Goal: Information Seeking & Learning: Find specific fact

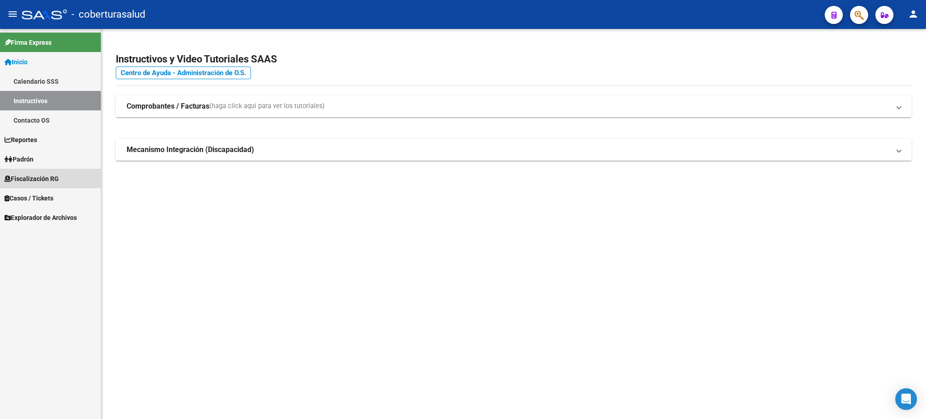
click at [31, 175] on span "Fiscalización RG" at bounding box center [32, 179] width 54 height 10
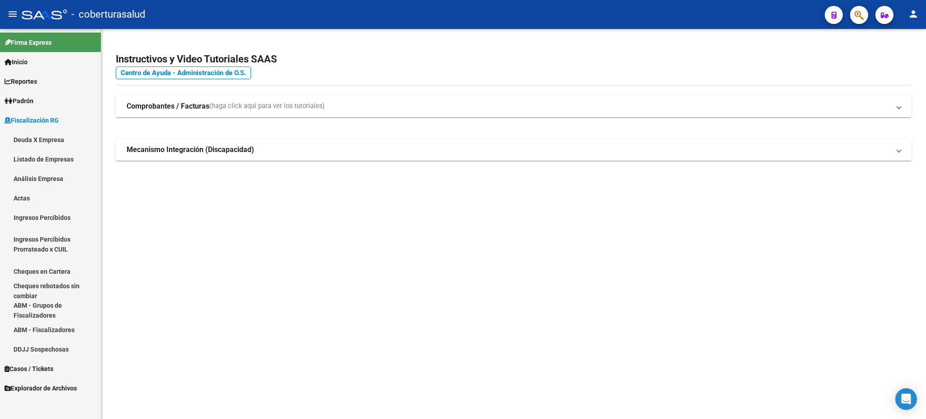
click at [38, 156] on link "Listado de Empresas" at bounding box center [50, 158] width 101 height 19
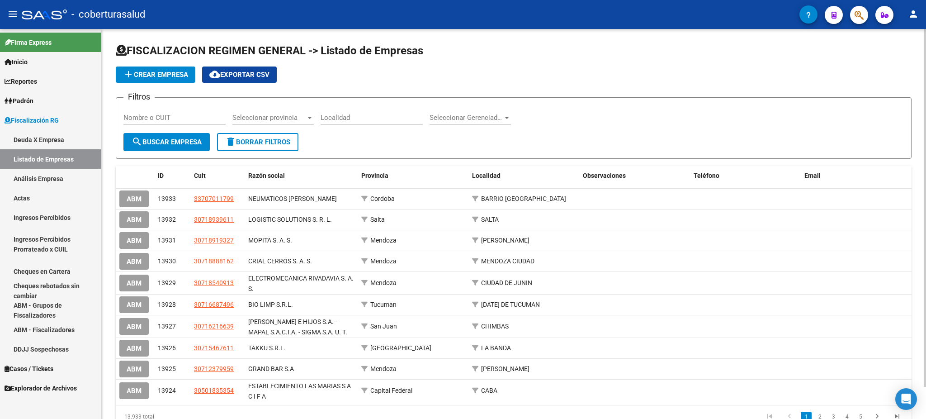
click at [168, 114] on input "Nombre o CUIT" at bounding box center [174, 118] width 102 height 8
paste input "30709808741"
type input "30709808741"
click at [173, 138] on span "search Buscar Empresa" at bounding box center [167, 142] width 70 height 8
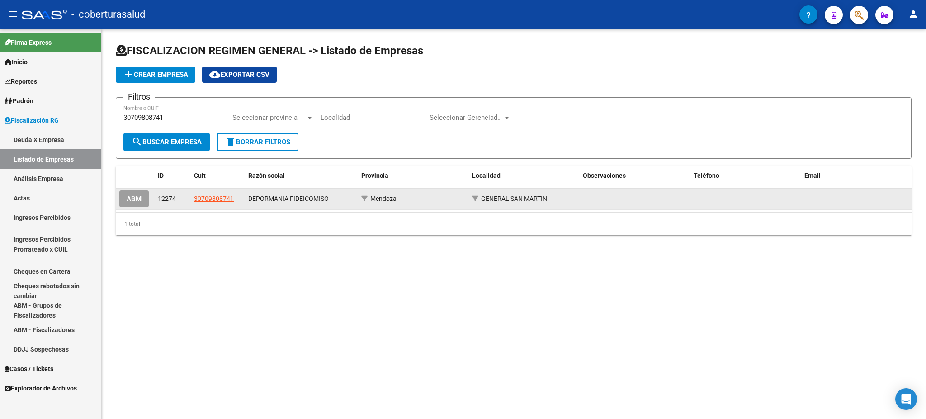
click at [207, 200] on span "30709808741" at bounding box center [214, 198] width 40 height 7
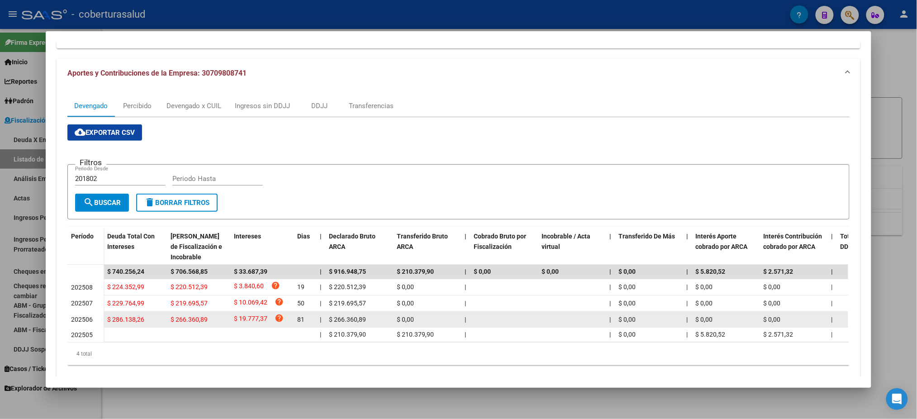
scroll to position [95, 0]
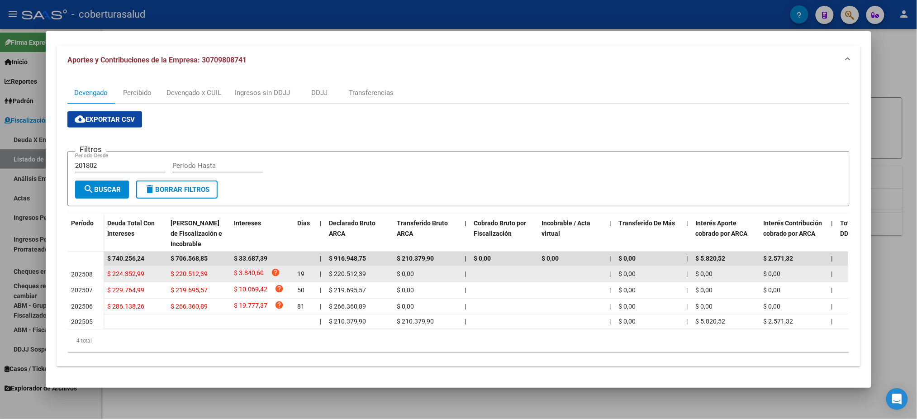
click at [134, 270] on span "$ 224.352,99" at bounding box center [125, 273] width 37 height 7
copy span "224.352,99"
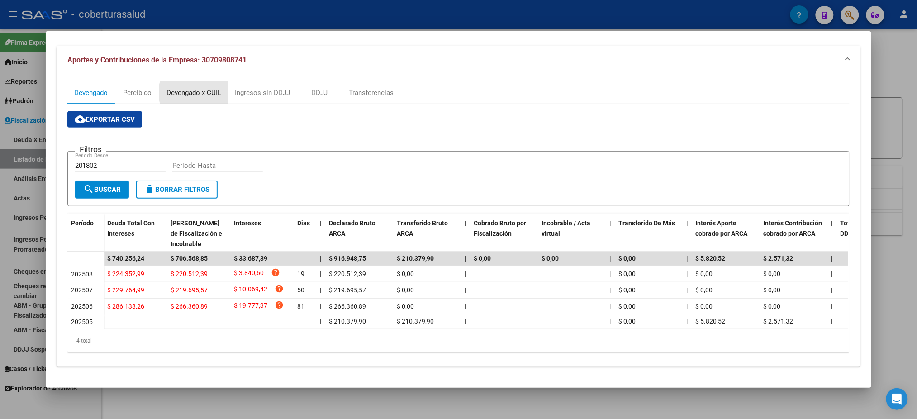
click at [193, 88] on div "Devengado x CUIL" at bounding box center [193, 93] width 55 height 10
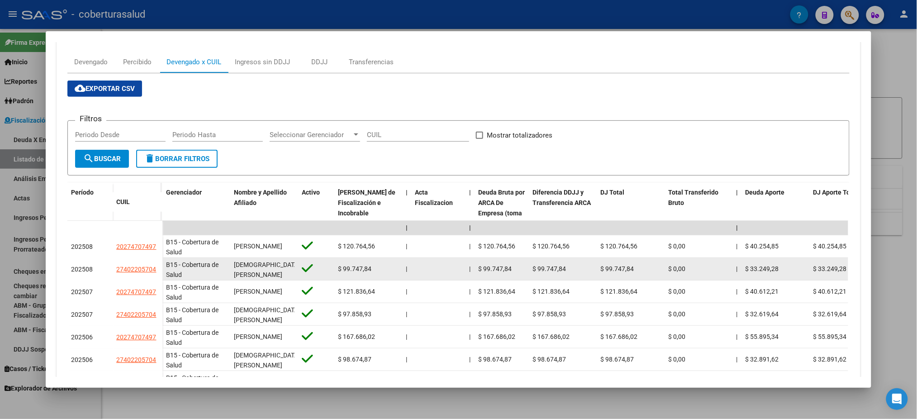
scroll to position [120, 0]
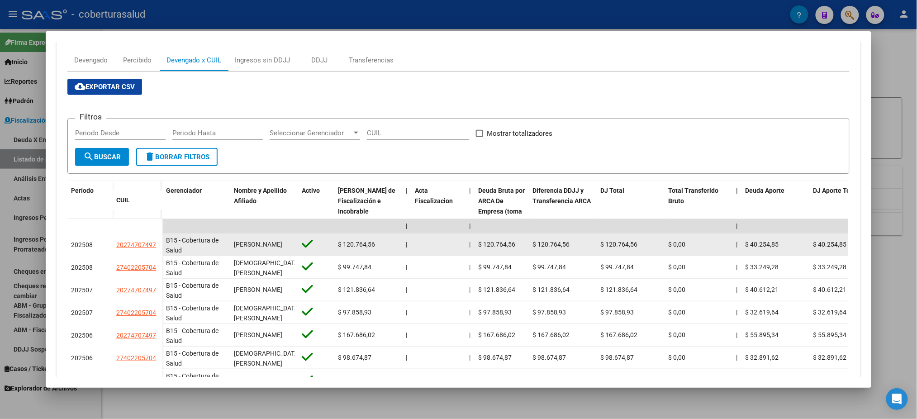
click at [341, 244] on span "$ 120.764,56" at bounding box center [356, 244] width 37 height 7
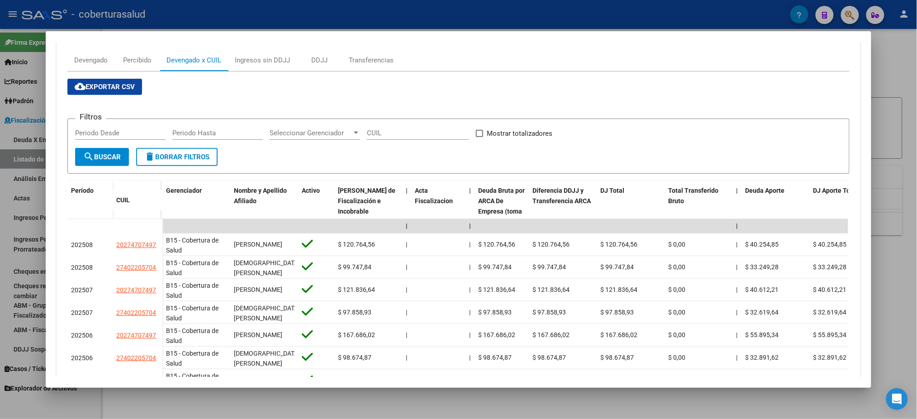
copy span "$ 120.764,56"
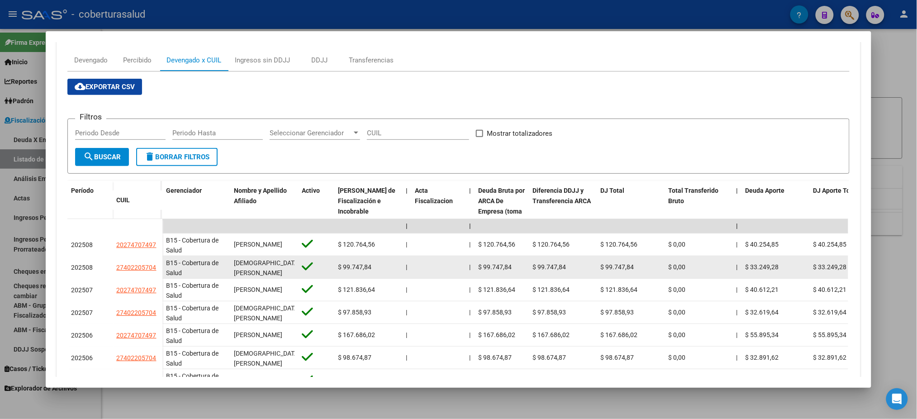
click at [351, 264] on span "$ 99.747,84" at bounding box center [354, 266] width 33 height 7
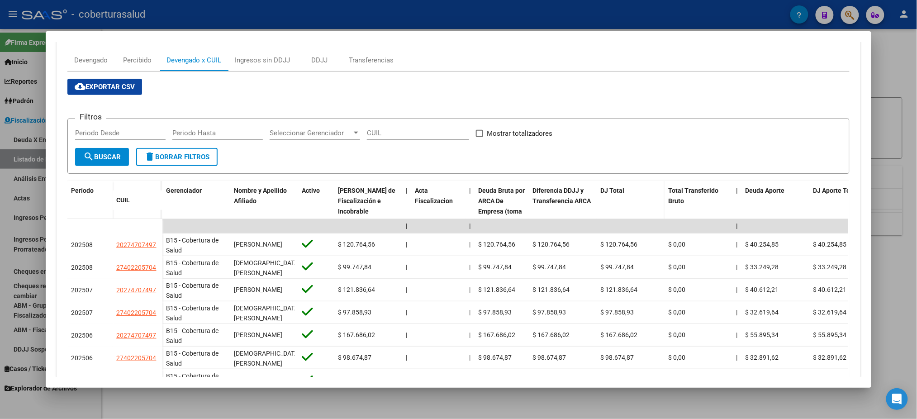
copy span "99.747,84"
